Goal: Task Accomplishment & Management: Complete application form

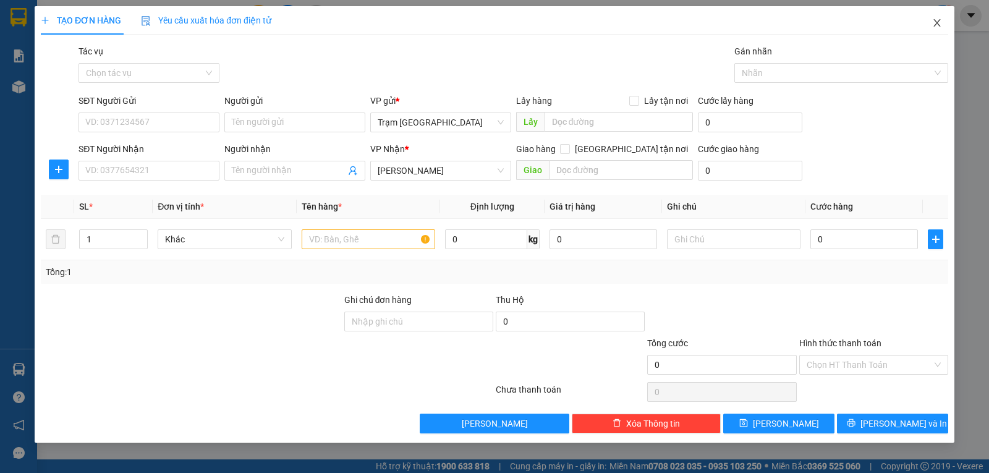
drag, startPoint x: 944, startPoint y: 23, endPoint x: 937, endPoint y: 23, distance: 6.8
click at [943, 23] on span "Close" at bounding box center [937, 23] width 35 height 35
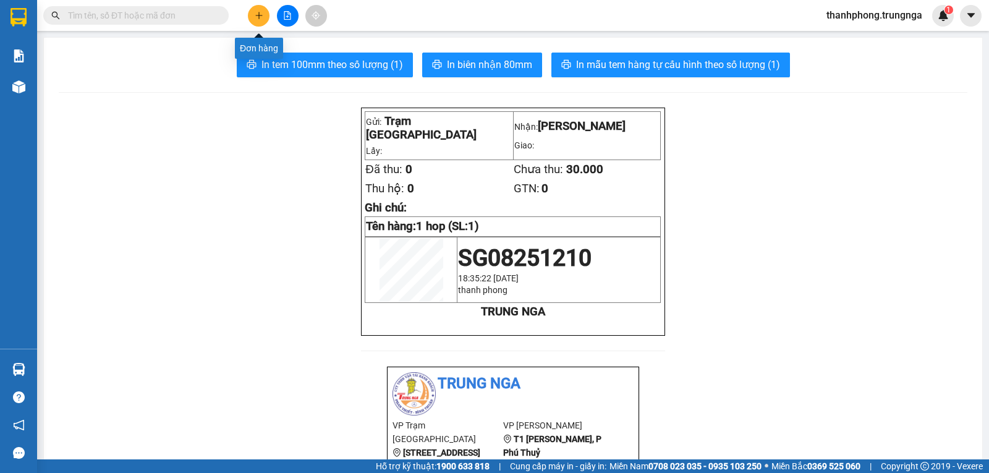
click at [251, 15] on button at bounding box center [259, 16] width 22 height 22
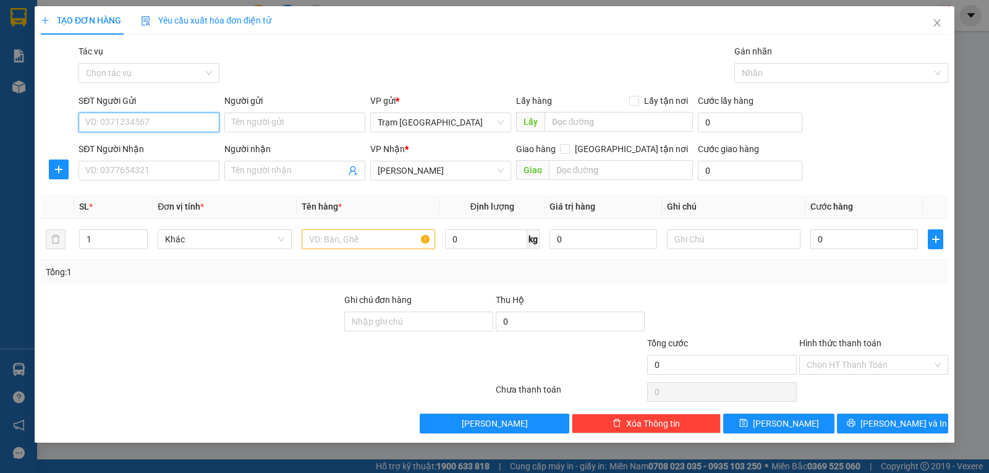
click at [158, 119] on input "SĐT Người Gửi" at bounding box center [149, 123] width 141 height 20
click at [290, 168] on input "Người nhận" at bounding box center [289, 171] width 114 height 14
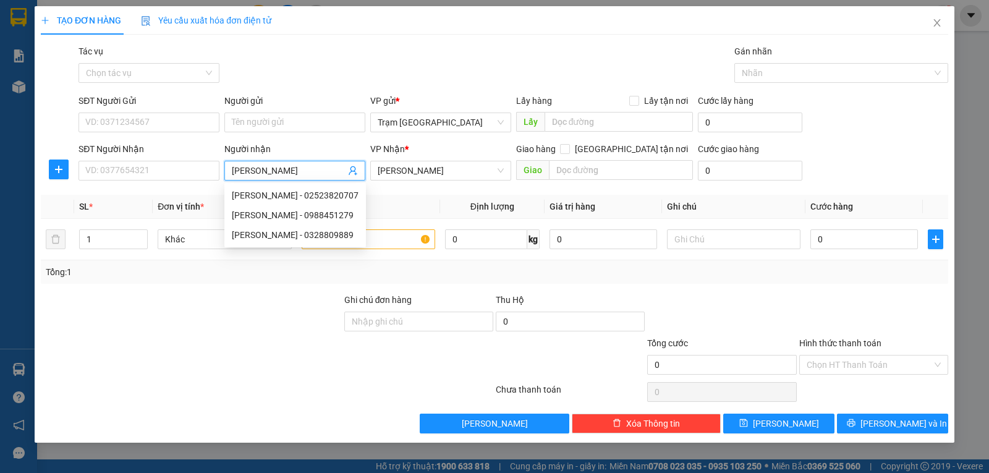
type input "[PERSON_NAME]"
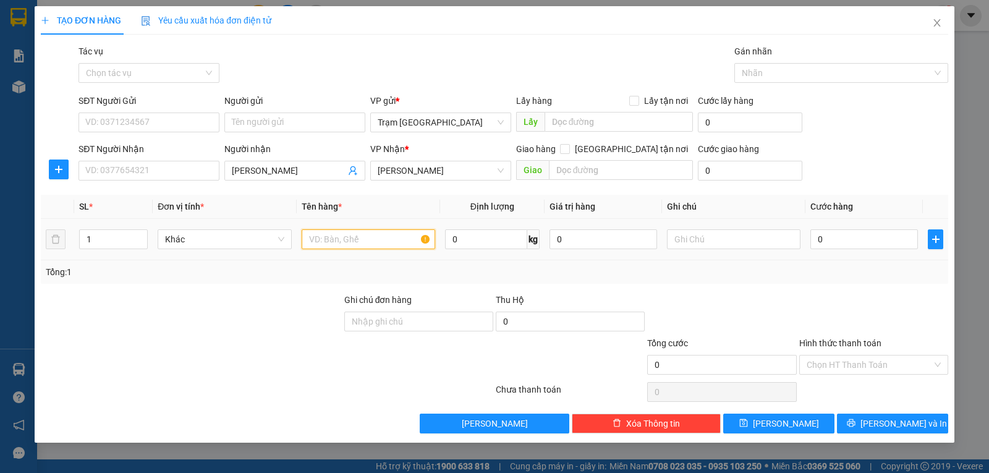
click at [338, 233] on input "text" at bounding box center [369, 239] width 134 height 20
type input "kiện (to)"
type input "5"
type input "003"
type input "3"
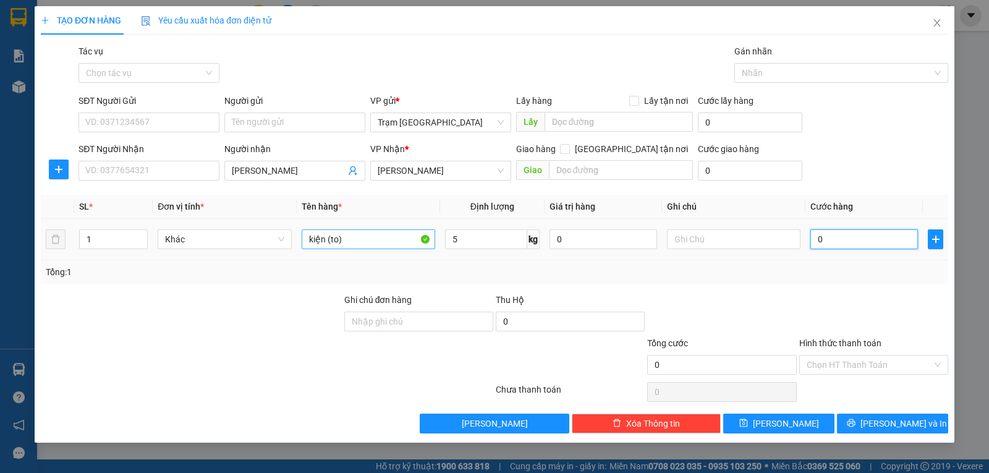
type input "3"
type input "0.030"
type input "30"
type input "30.000"
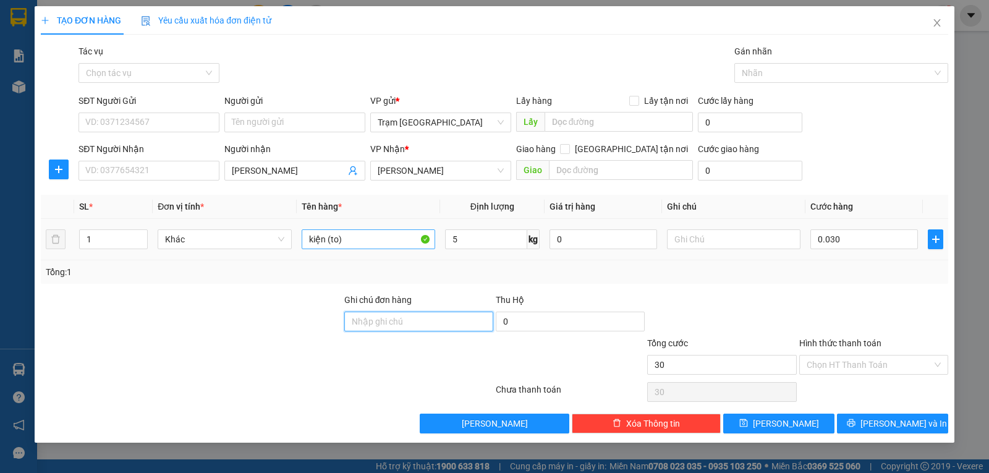
type input "30.000"
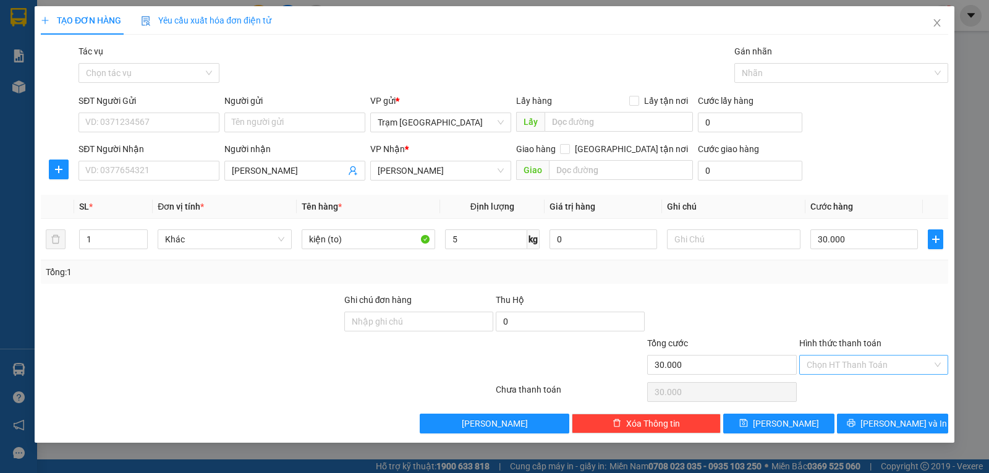
click at [896, 368] on input "Hình thức thanh toán" at bounding box center [869, 364] width 125 height 19
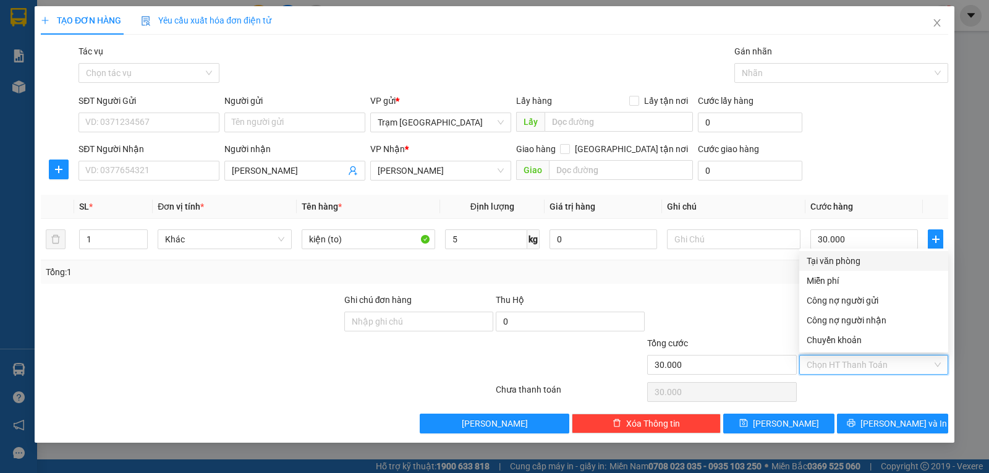
click at [841, 257] on div "Tại văn phòng" at bounding box center [874, 261] width 134 height 14
type input "0"
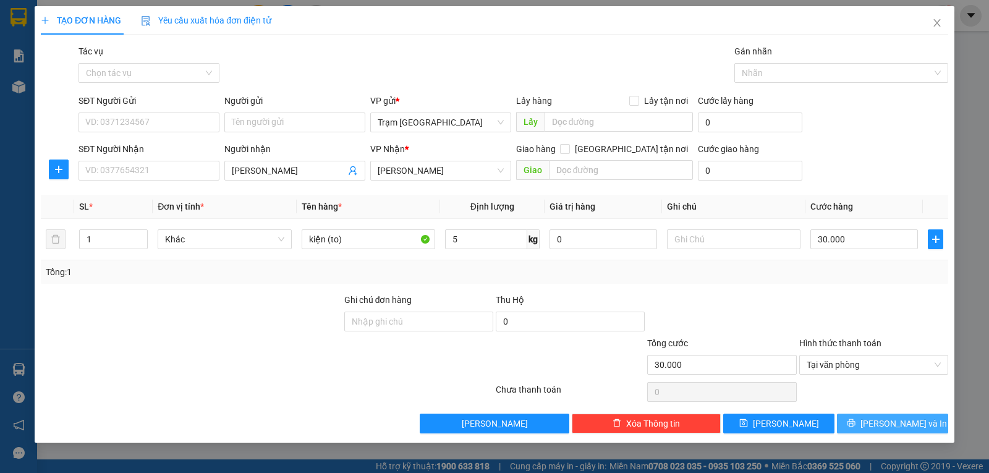
click at [894, 427] on span "[PERSON_NAME] và In" at bounding box center [904, 424] width 87 height 14
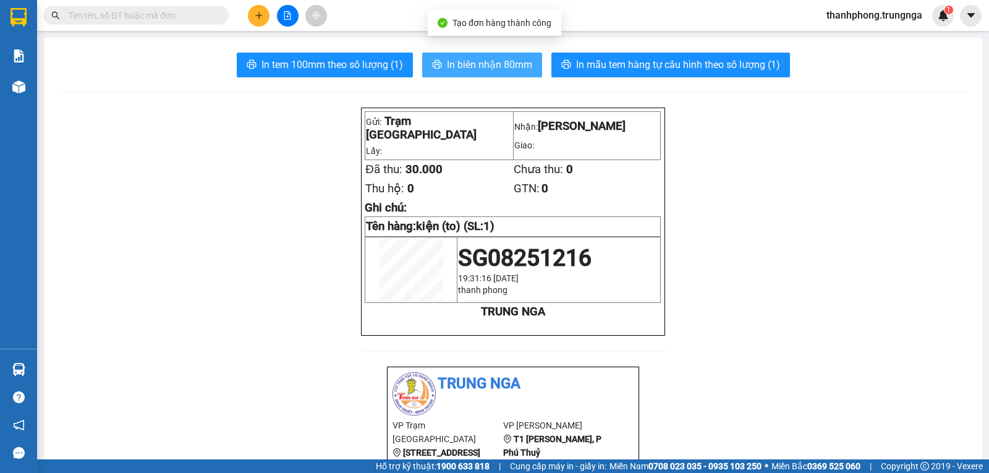
click at [483, 64] on span "In biên nhận 80mm" at bounding box center [489, 64] width 85 height 15
